Goal: Communication & Community: Participate in discussion

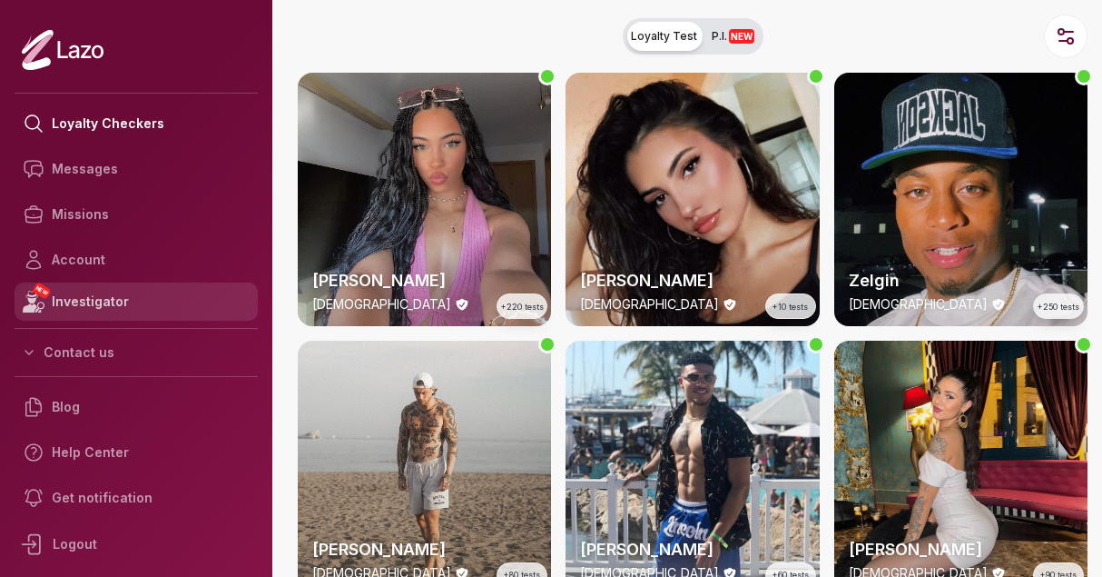
click at [82, 304] on link "NEW Investigator" at bounding box center [136, 301] width 243 height 38
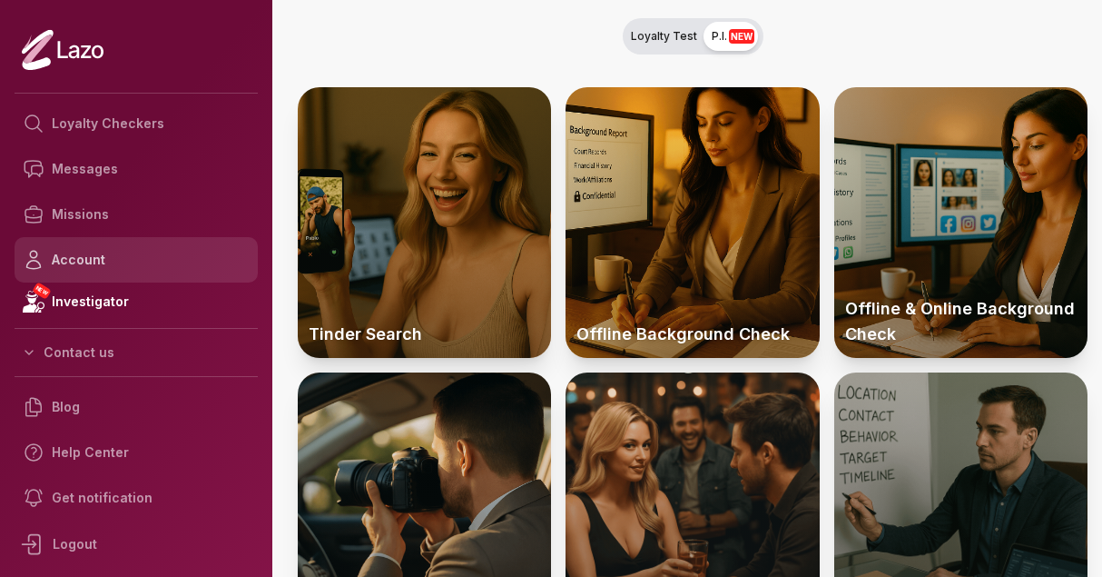
click at [82, 269] on link "Account" at bounding box center [136, 259] width 243 height 45
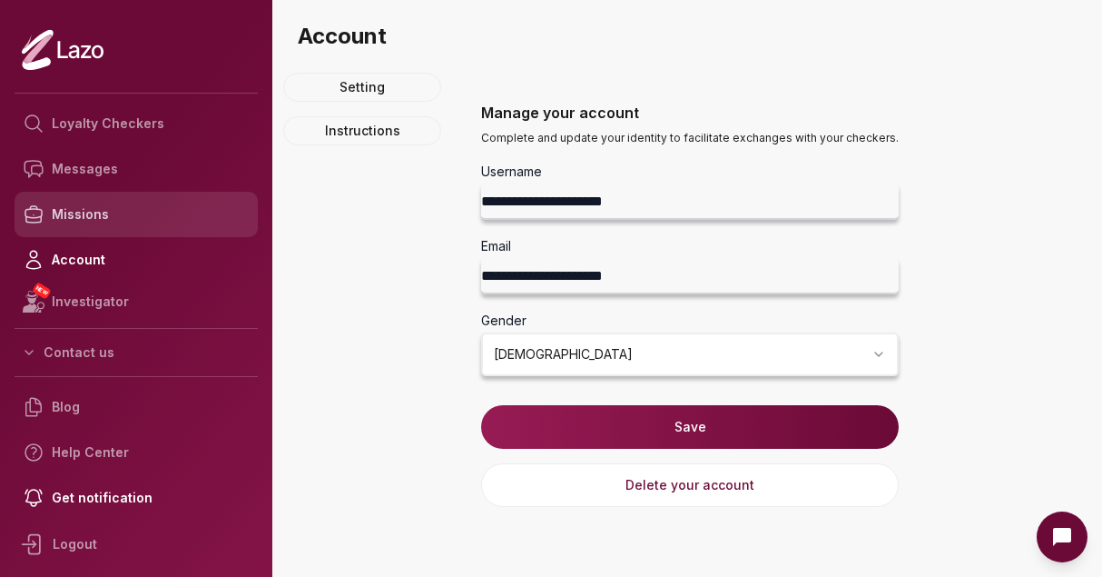
click at [81, 213] on link "Missions" at bounding box center [136, 214] width 243 height 45
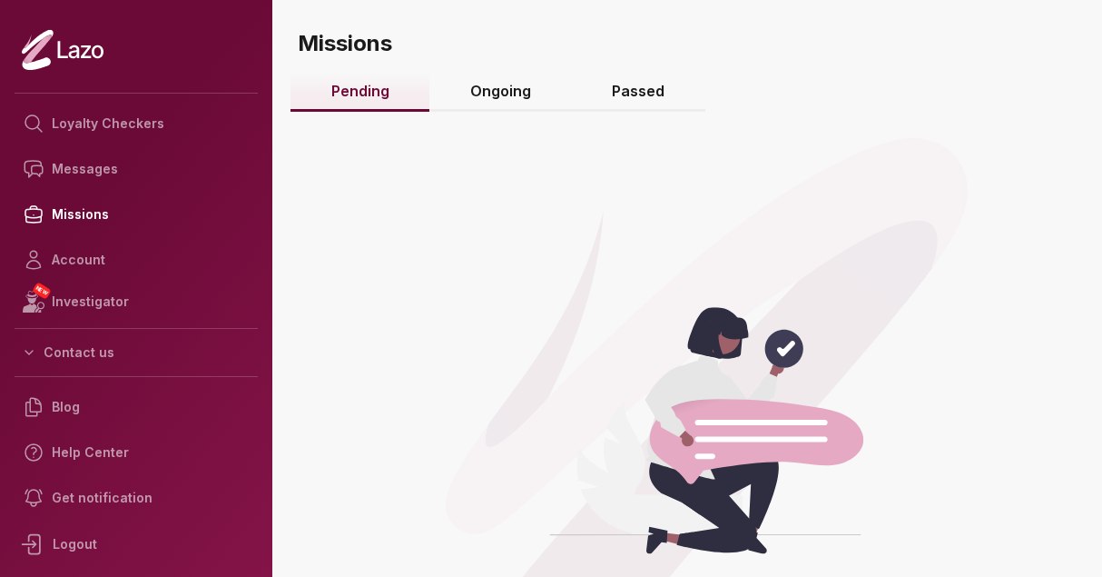
click at [499, 84] on link "Ongoing" at bounding box center [501, 92] width 142 height 39
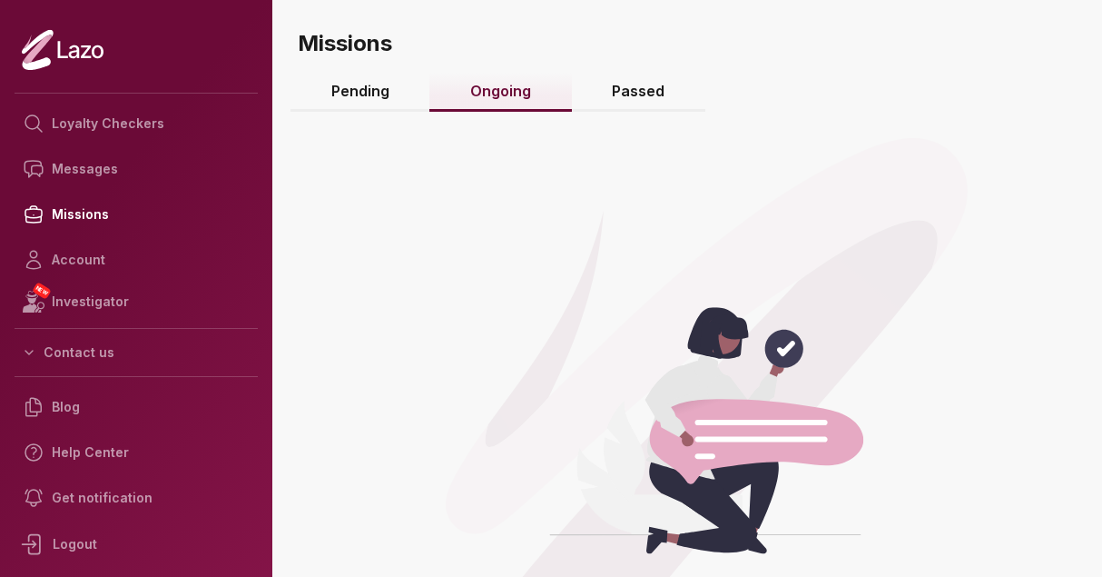
click at [617, 90] on link "Passed" at bounding box center [638, 92] width 133 height 39
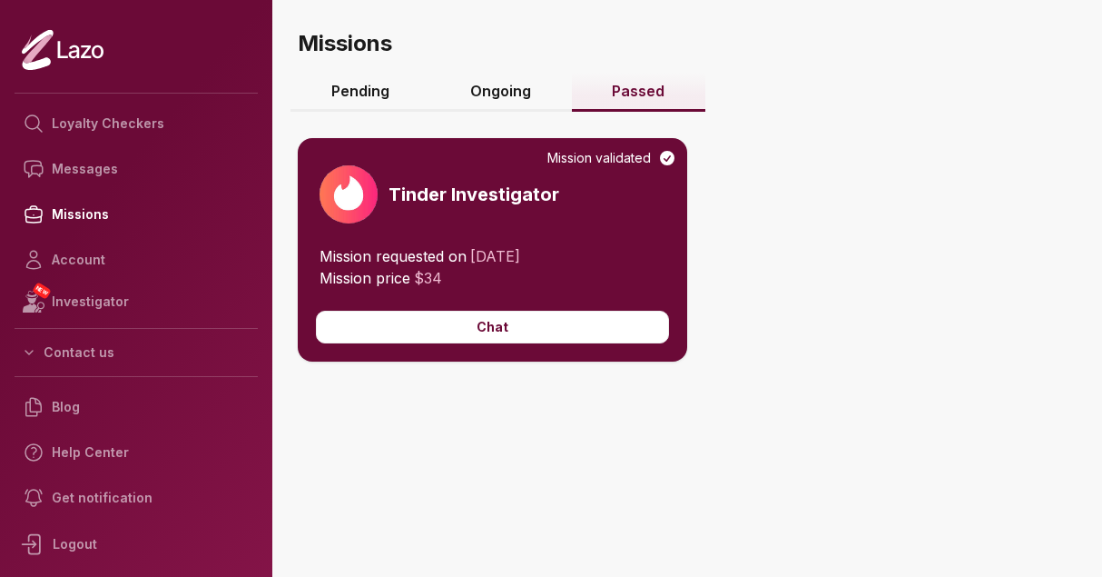
click at [521, 238] on div "Mission validated Tinder Investigator" at bounding box center [493, 191] width 390 height 107
click at [585, 324] on button "Chat" at bounding box center [492, 327] width 353 height 33
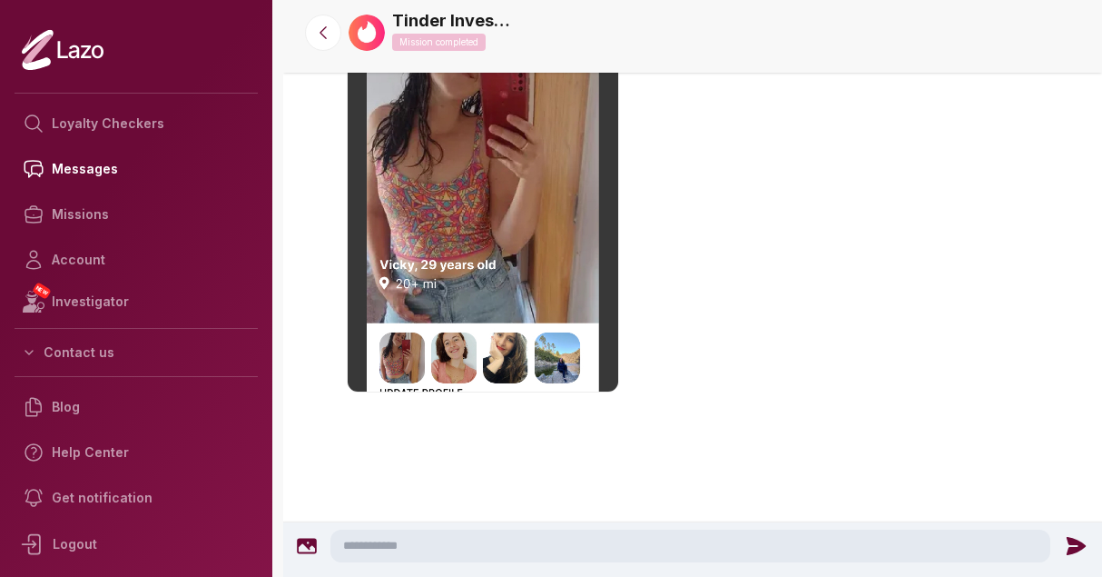
scroll to position [2129, 0]
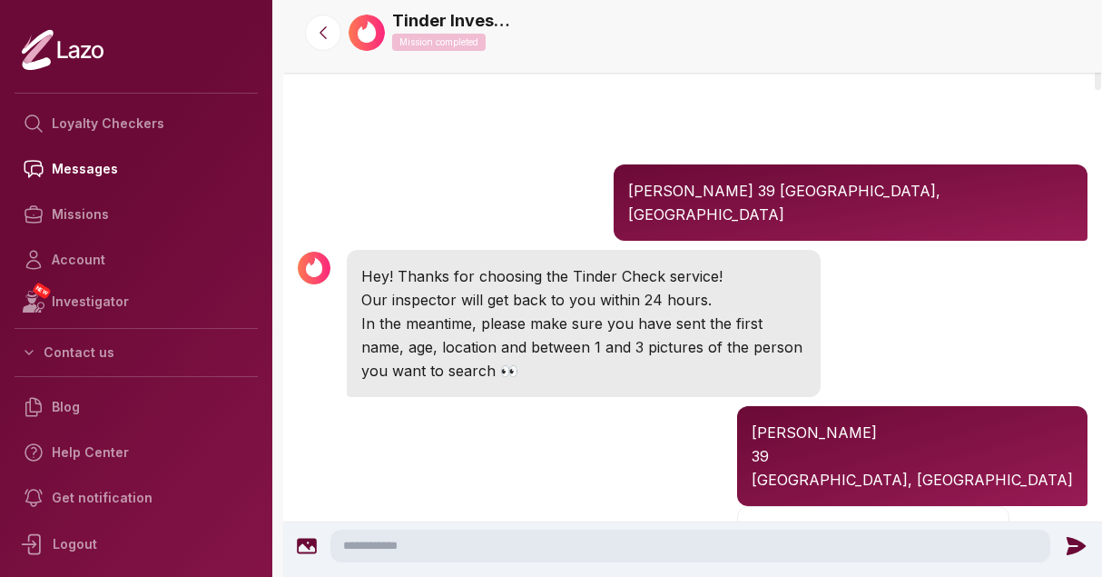
scroll to position [0, 0]
